Goal: Register for event/course

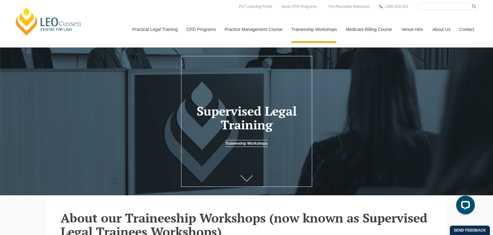
click at [253, 173] on link at bounding box center [246, 179] width 25 height 21
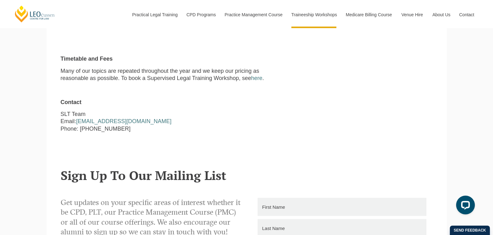
scroll to position [657, 0]
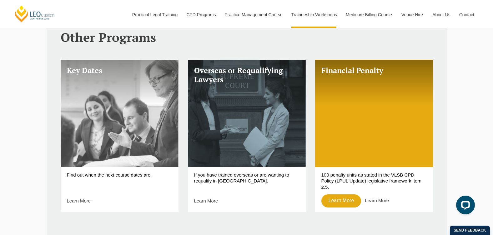
scroll to position [281, 0]
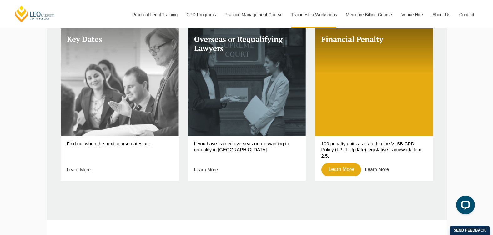
click at [130, 110] on link "Key Dates" at bounding box center [120, 81] width 118 height 107
